Goal: Transaction & Acquisition: Purchase product/service

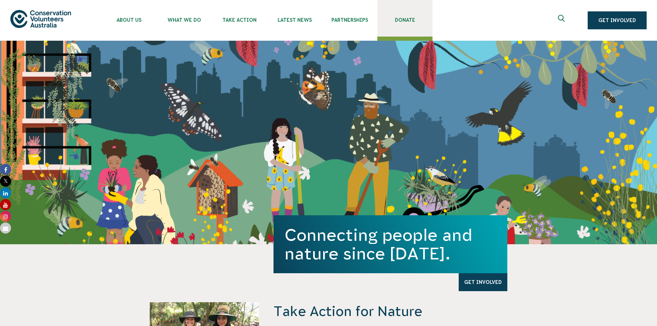
click at [398, 23] on link "Donate" at bounding box center [404, 18] width 55 height 37
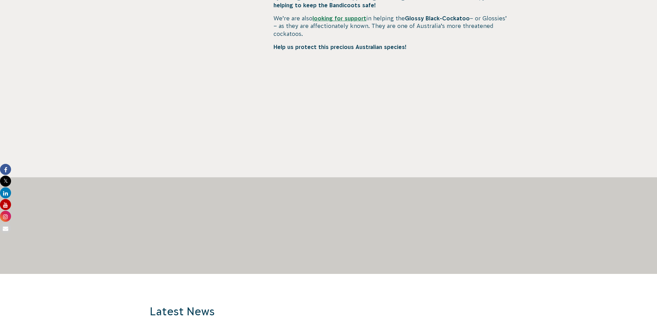
scroll to position [379, 0]
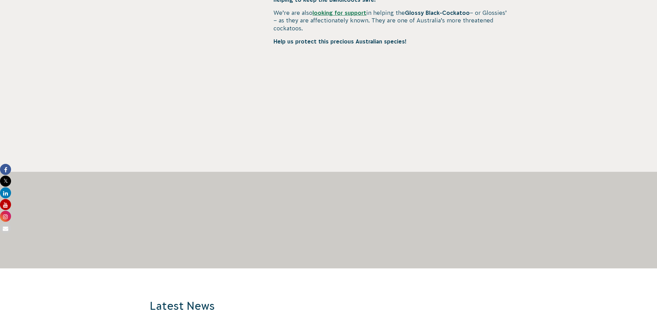
drag, startPoint x: 170, startPoint y: 161, endPoint x: 153, endPoint y: 146, distance: 23.2
click at [170, 161] on div at bounding box center [205, 19] width 110 height 303
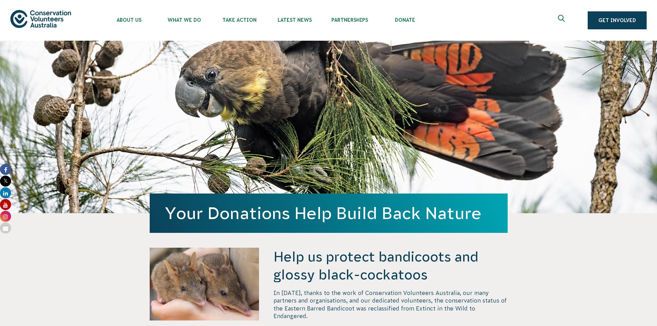
scroll to position [379, 0]
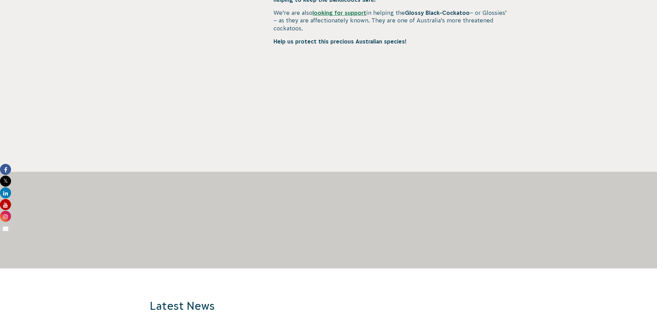
drag, startPoint x: 141, startPoint y: 153, endPoint x: 151, endPoint y: 148, distance: 10.6
click at [142, 153] on div "Help us protect bandicoots and glossy black-cockatoos In [DATE], thanks to the …" at bounding box center [329, 19] width 384 height 303
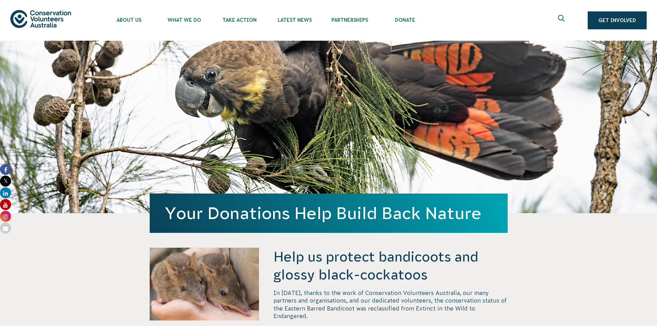
scroll to position [379, 0]
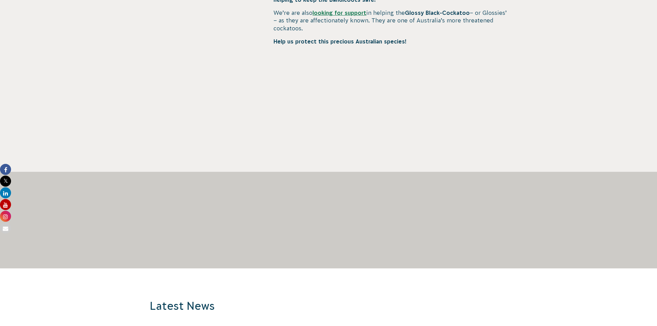
click at [215, 172] on div at bounding box center [329, 196] width 358 height 48
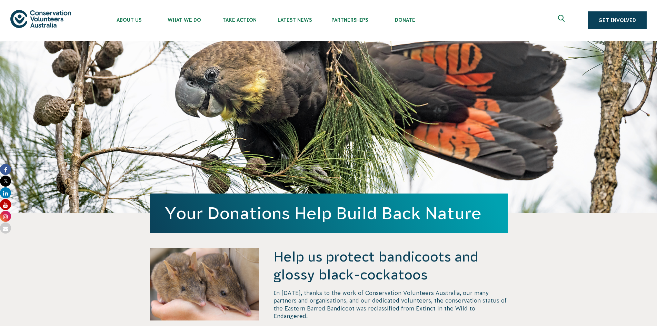
scroll to position [379, 0]
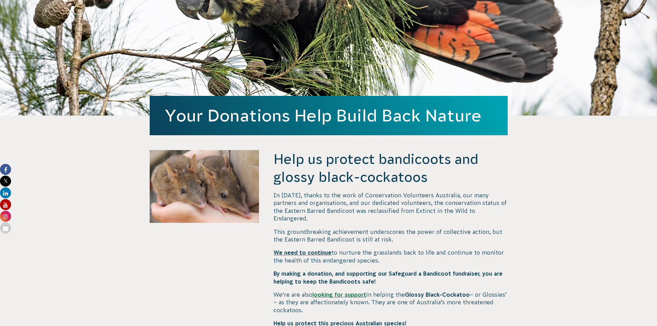
scroll to position [207, 0]
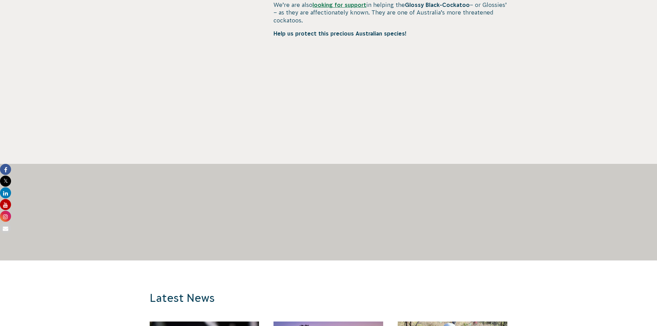
scroll to position [448, 0]
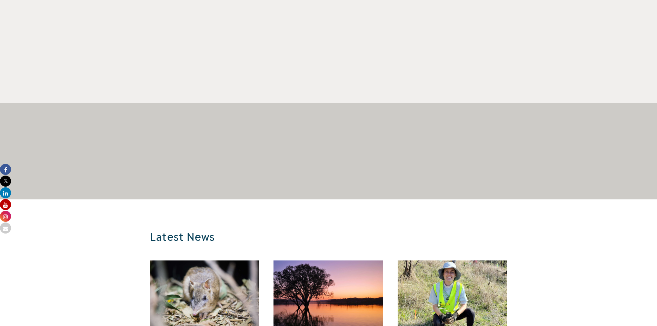
drag, startPoint x: 253, startPoint y: 125, endPoint x: 245, endPoint y: 121, distance: 8.9
click at [253, 125] on div at bounding box center [329, 127] width 358 height 48
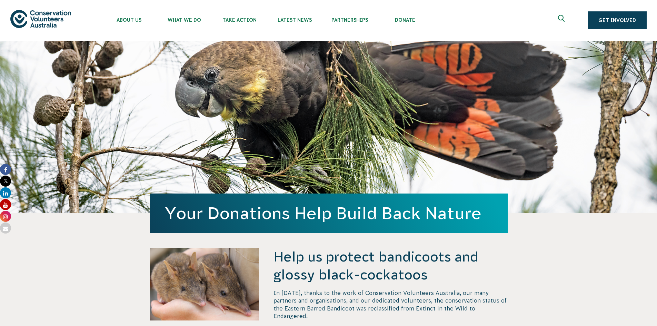
scroll to position [414, 0]
